Goal: Task Accomplishment & Management: Complete application form

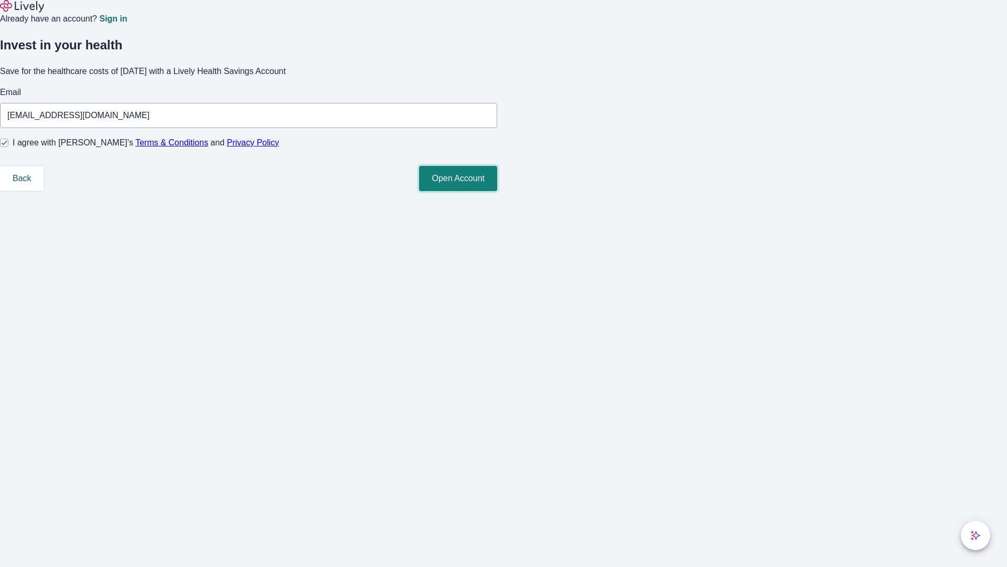
click at [497, 191] on button "Open Account" at bounding box center [458, 178] width 78 height 25
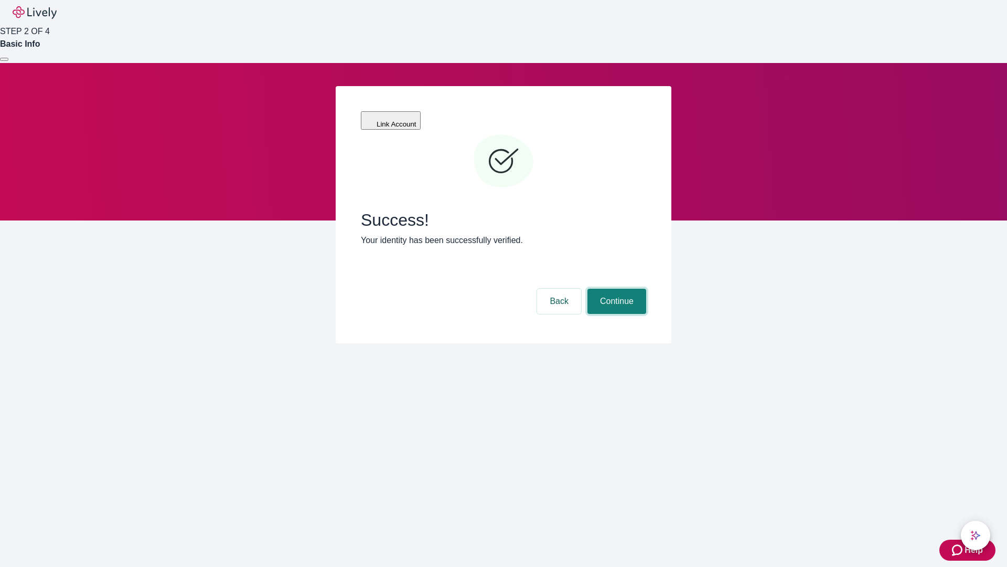
click at [615, 289] on button "Continue" at bounding box center [617, 301] width 59 height 25
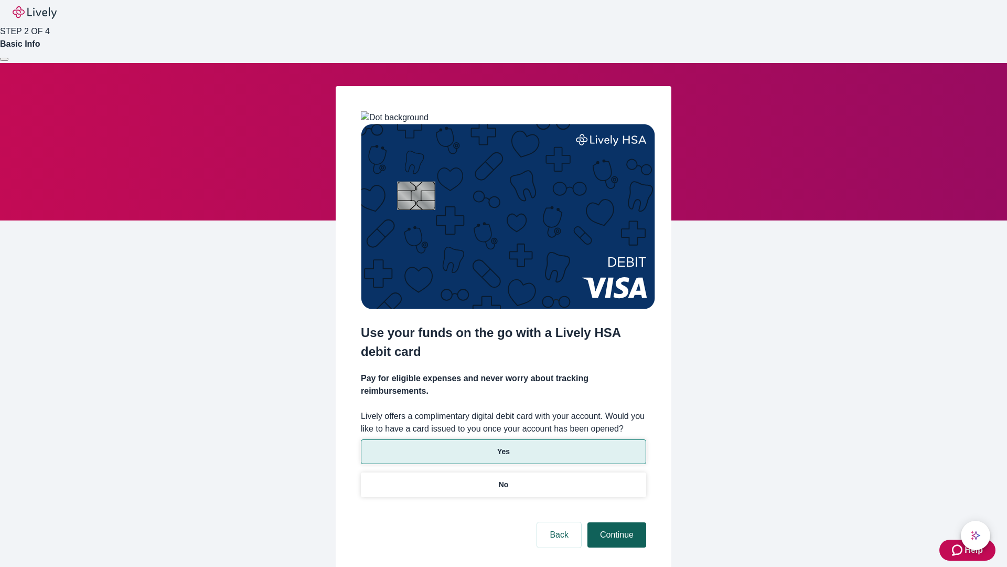
click at [503, 446] on p "Yes" at bounding box center [503, 451] width 13 height 11
click at [615, 522] on button "Continue" at bounding box center [617, 534] width 59 height 25
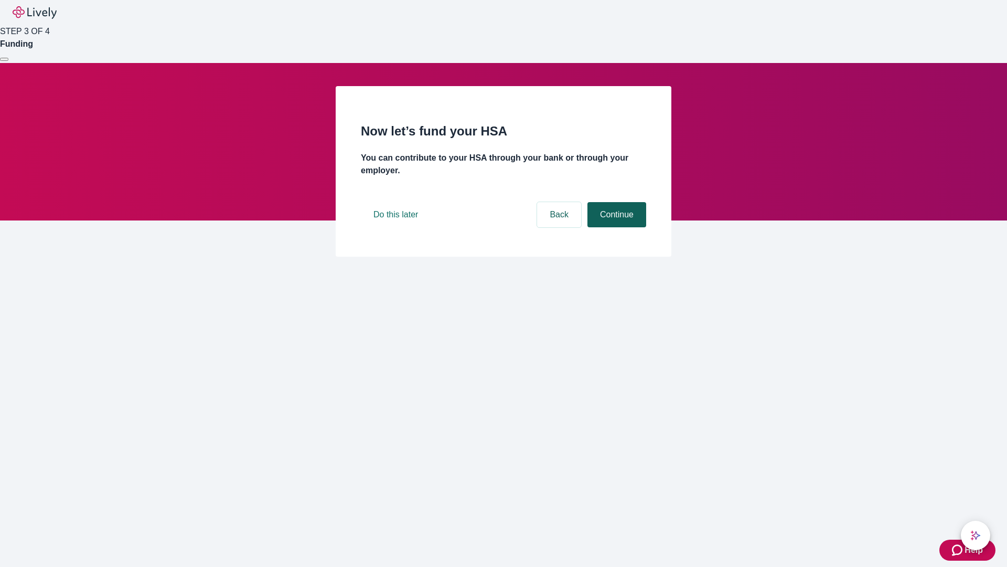
click at [615, 227] on button "Continue" at bounding box center [617, 214] width 59 height 25
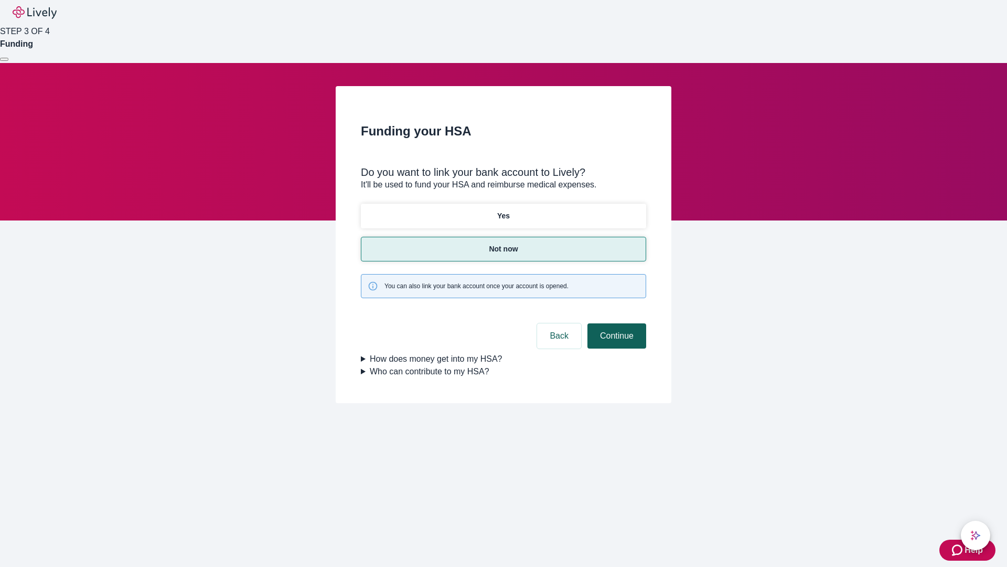
click at [615, 323] on button "Continue" at bounding box center [617, 335] width 59 height 25
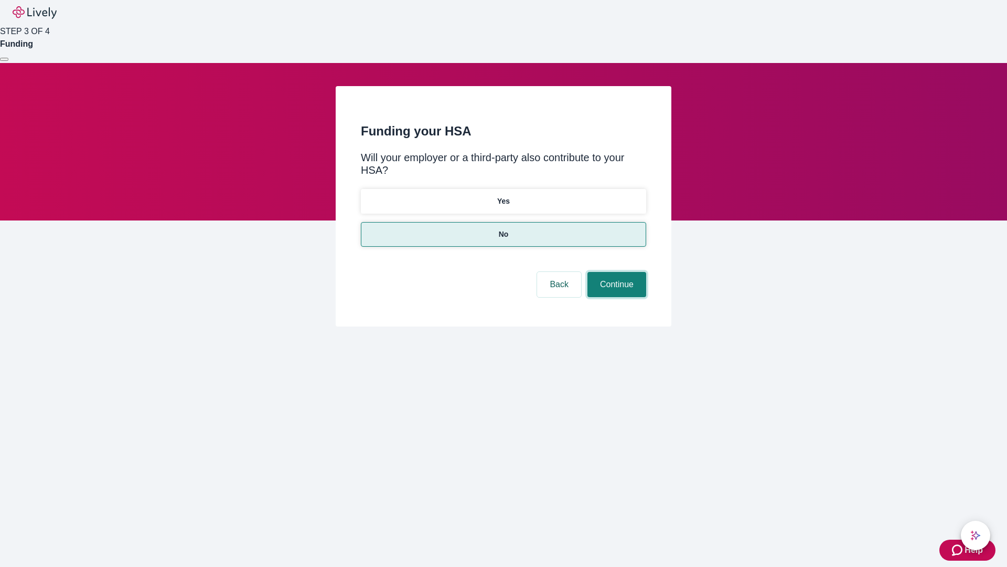
click at [615, 272] on button "Continue" at bounding box center [617, 284] width 59 height 25
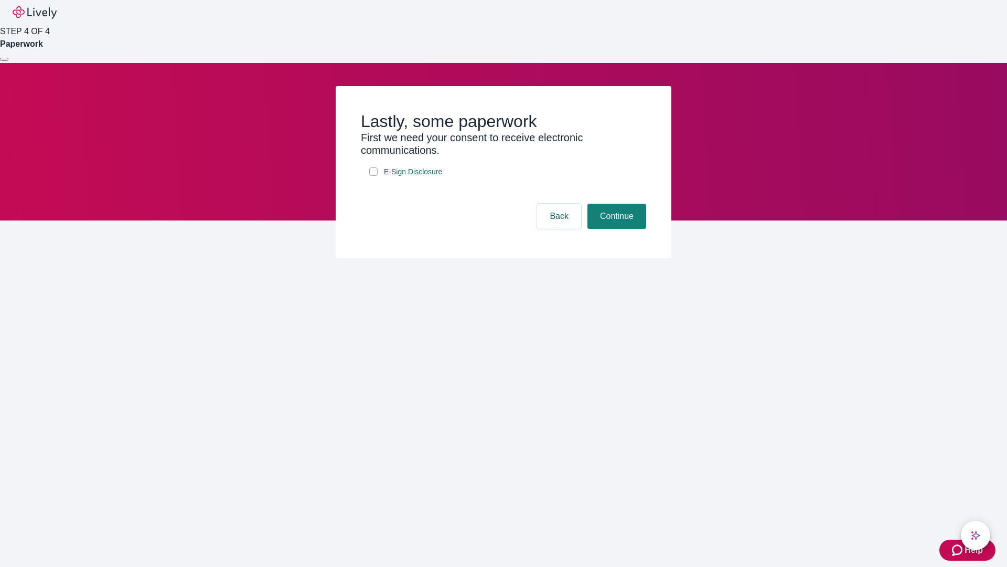
click at [373, 176] on input "E-Sign Disclosure" at bounding box center [373, 171] width 8 height 8
checkbox input "true"
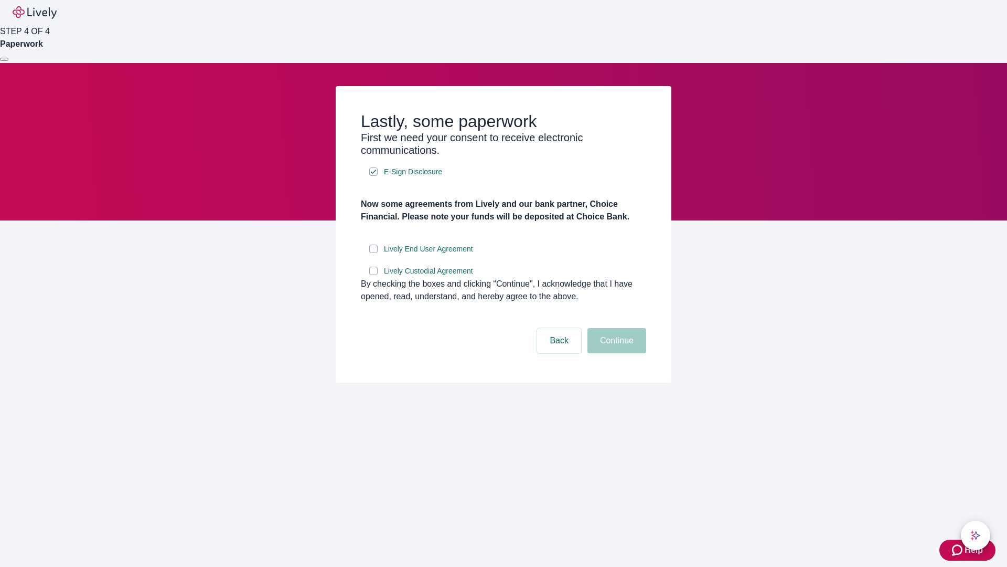
click at [373, 253] on input "Lively End User Agreement" at bounding box center [373, 248] width 8 height 8
checkbox input "true"
click at [373, 275] on input "Lively Custodial Agreement" at bounding box center [373, 270] width 8 height 8
checkbox input "true"
click at [615, 353] on button "Continue" at bounding box center [617, 340] width 59 height 25
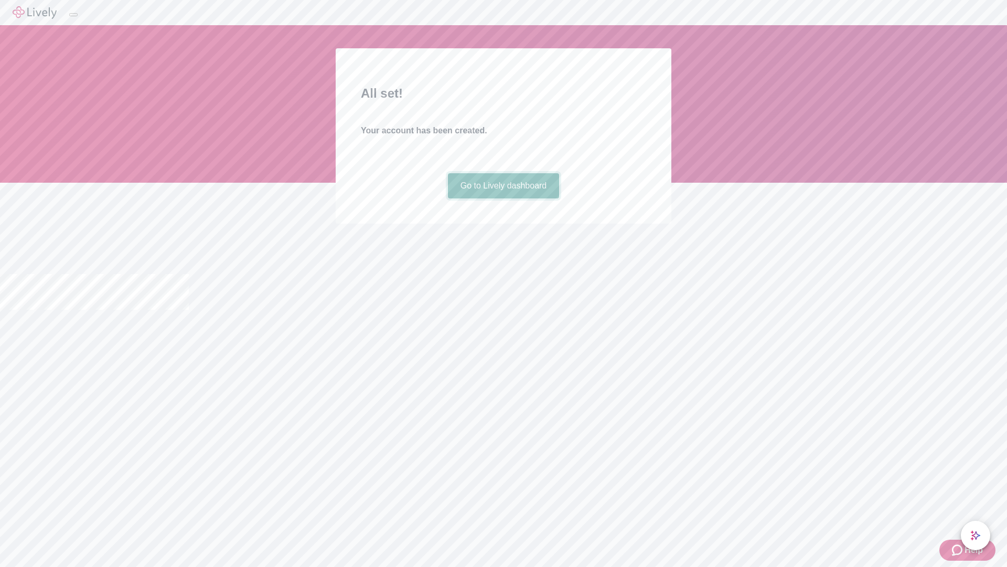
click at [503, 198] on link "Go to Lively dashboard" at bounding box center [504, 185] width 112 height 25
